Goal: Navigation & Orientation: Find specific page/section

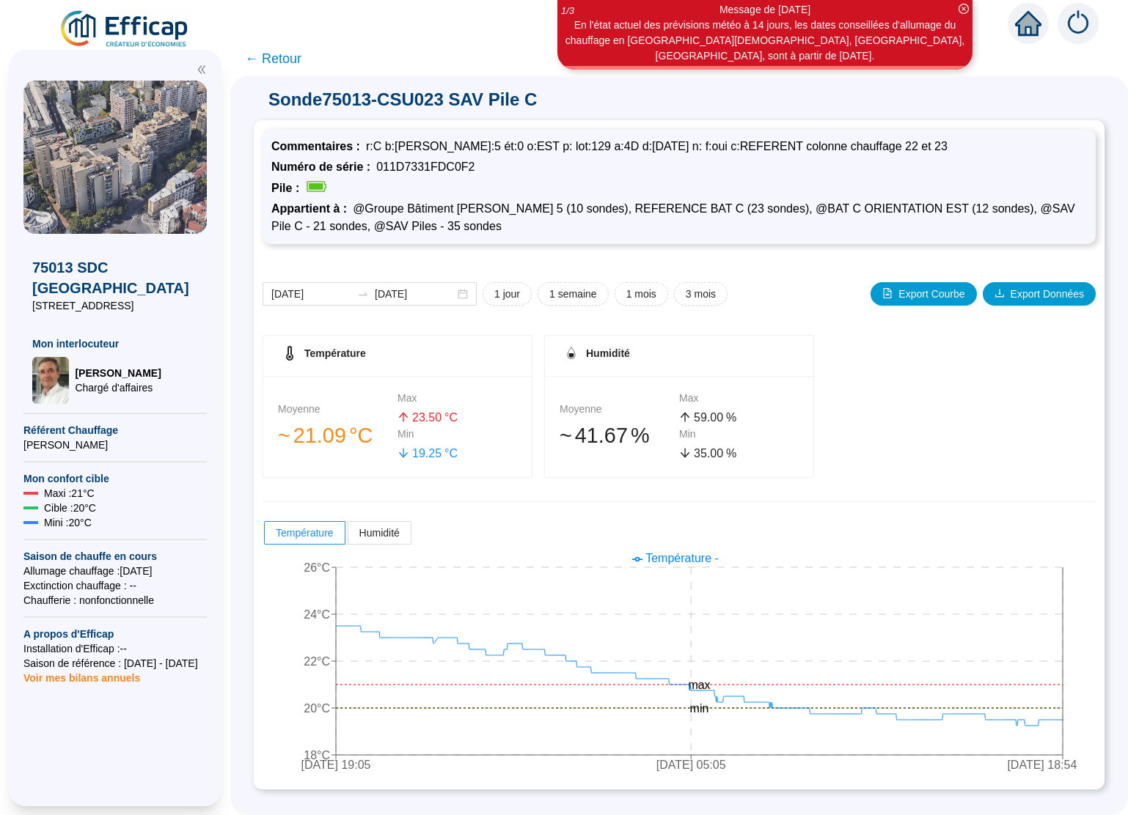
click at [275, 58] on span "← Retour" at bounding box center [273, 58] width 56 height 21
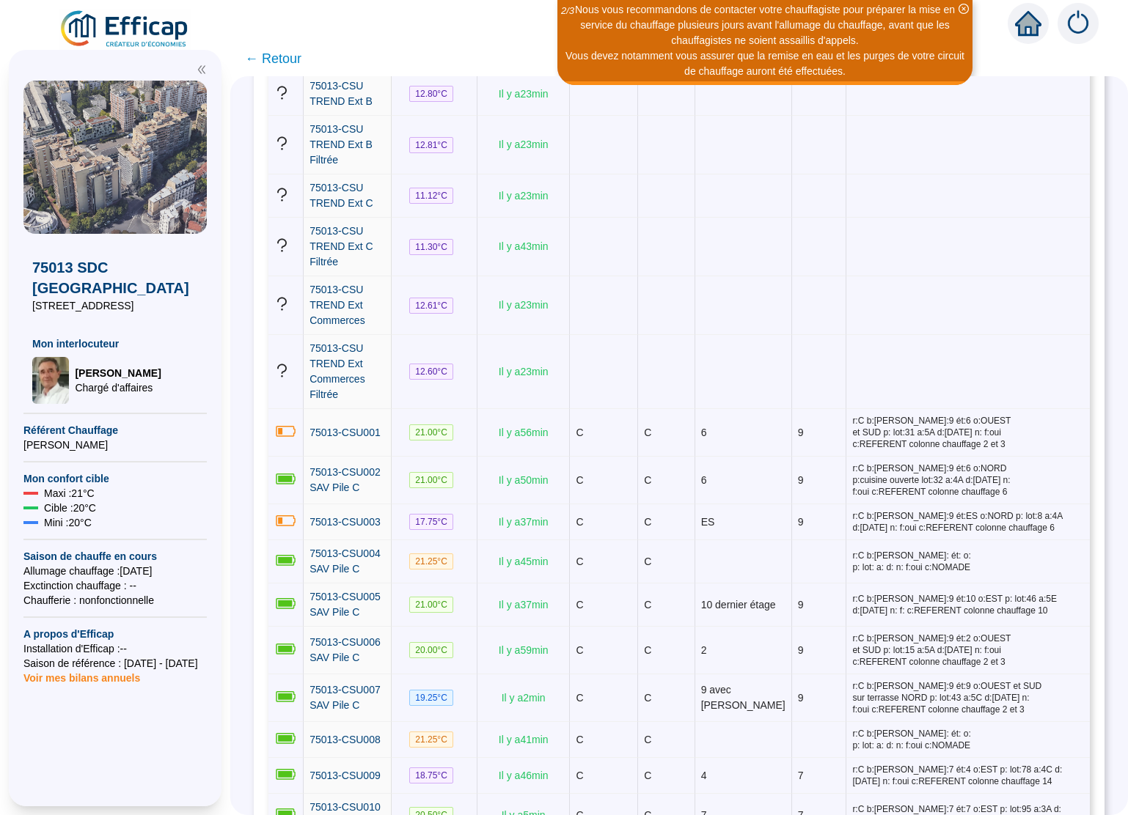
scroll to position [381, 0]
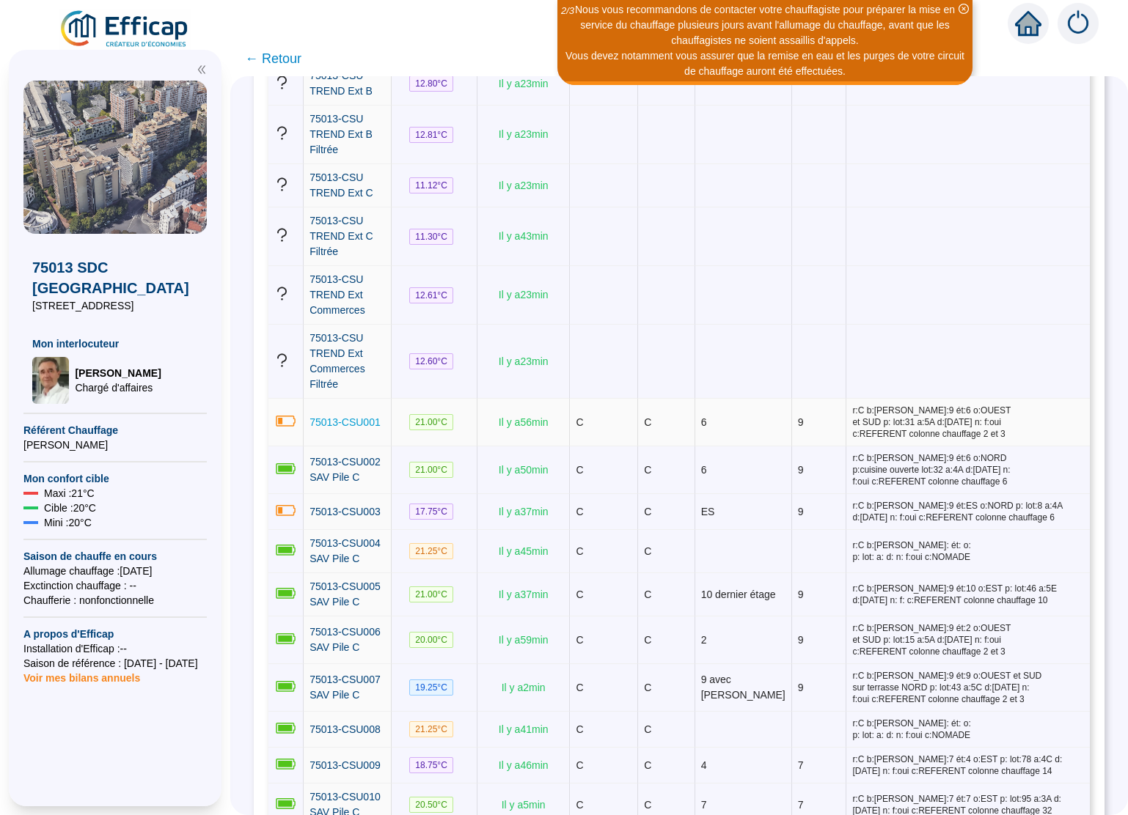
click at [357, 420] on span "75013-CSU001" at bounding box center [344, 422] width 71 height 12
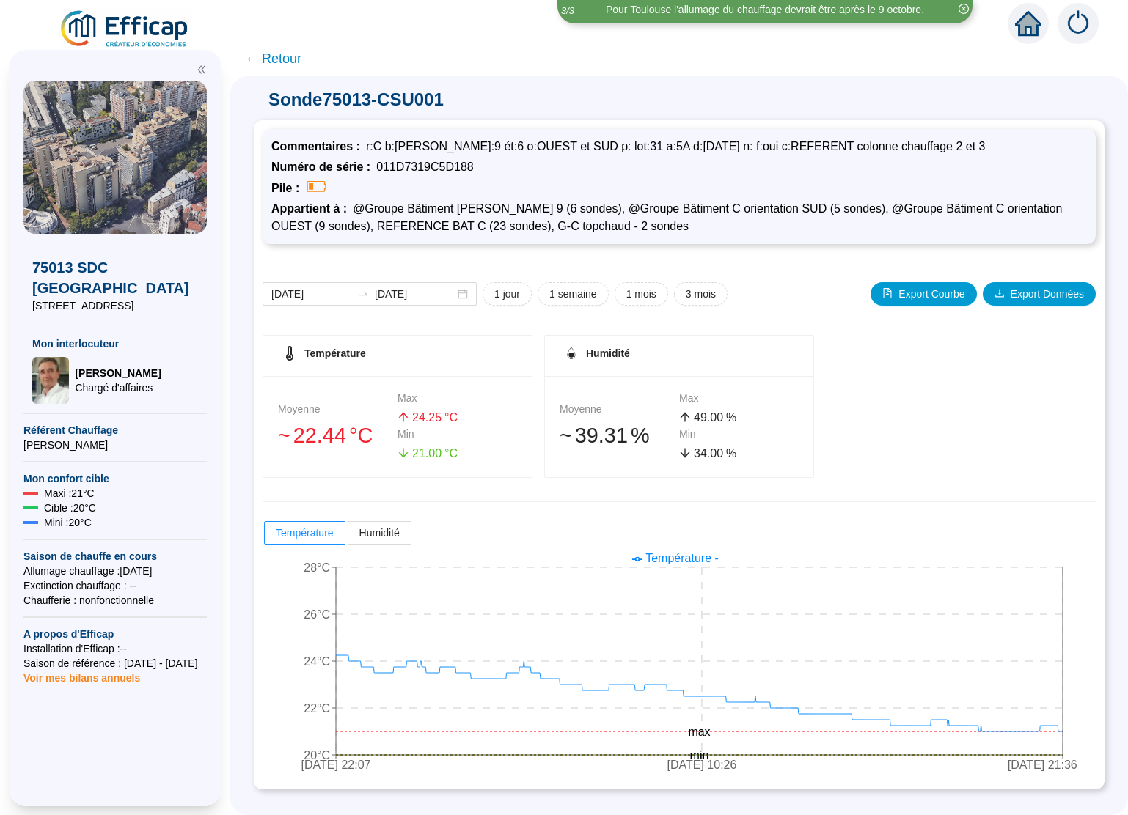
click at [254, 56] on span "← Retour" at bounding box center [273, 58] width 56 height 21
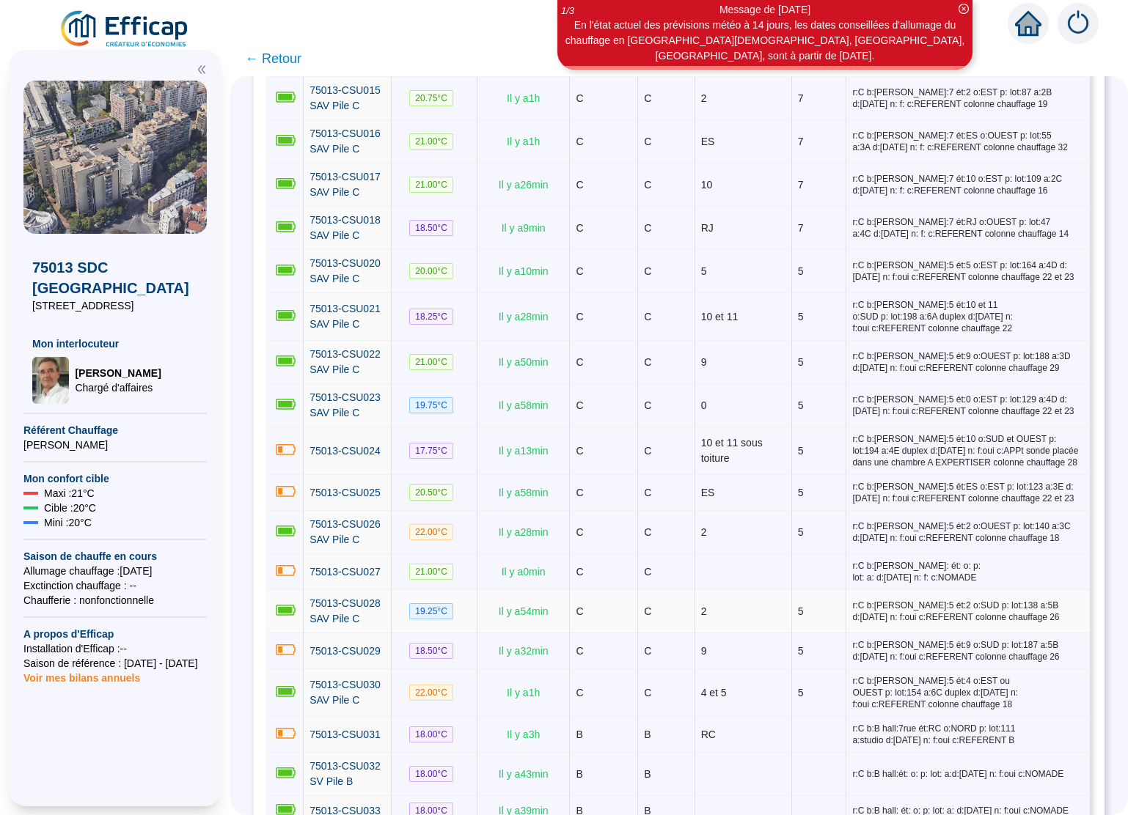
scroll to position [1309, 0]
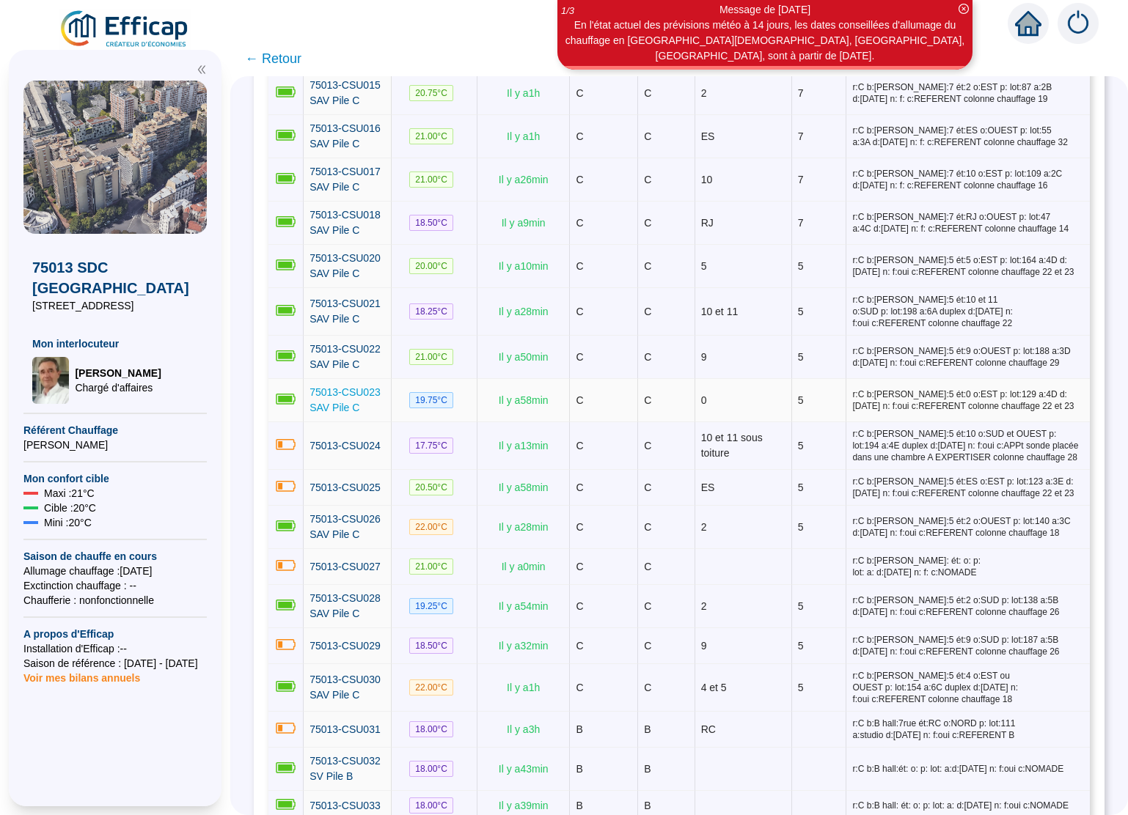
click at [331, 391] on span "75013-CSU023 SAV Pile C" at bounding box center [344, 399] width 71 height 27
